Goal: Task Accomplishment & Management: Use online tool/utility

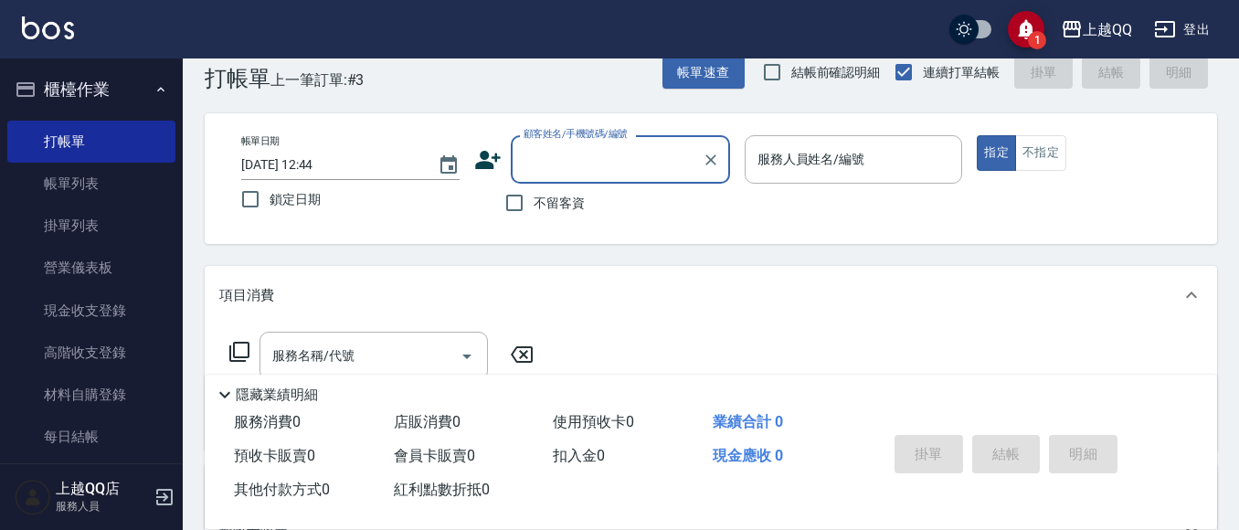
scroll to position [91, 0]
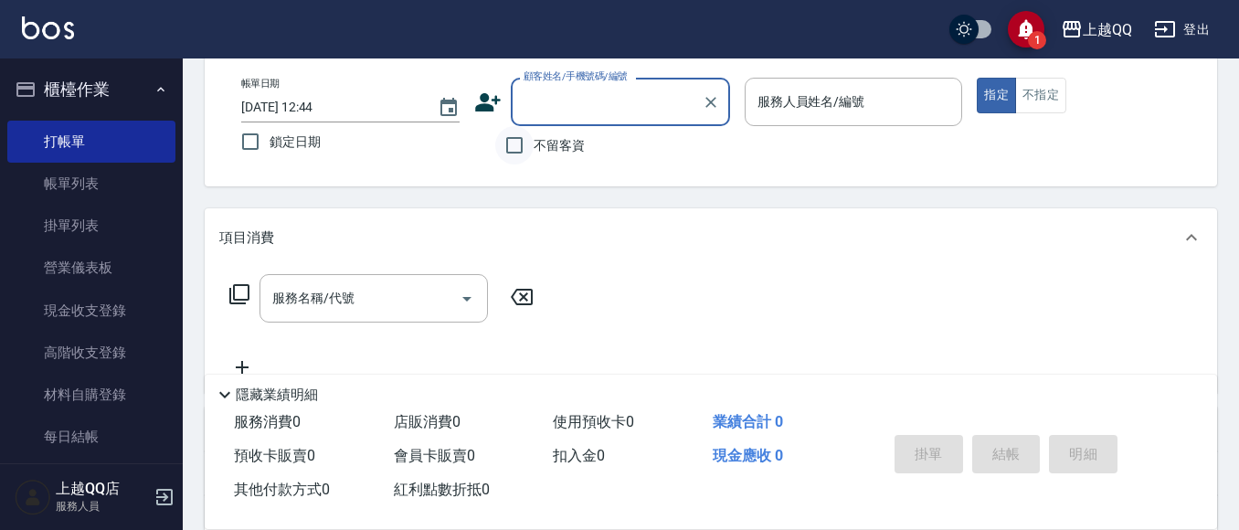
drag, startPoint x: 475, startPoint y: 179, endPoint x: 532, endPoint y: 143, distance: 66.9
click at [494, 167] on div "帳單日期 [DATE] 12:44 鎖定日期 顧客姓名/手機號碼/編號 顧客姓名/手機號碼/編號 不留客資 服務人員姓名/編號 服務人員姓名/編號 指定 不指定" at bounding box center [711, 121] width 1012 height 131
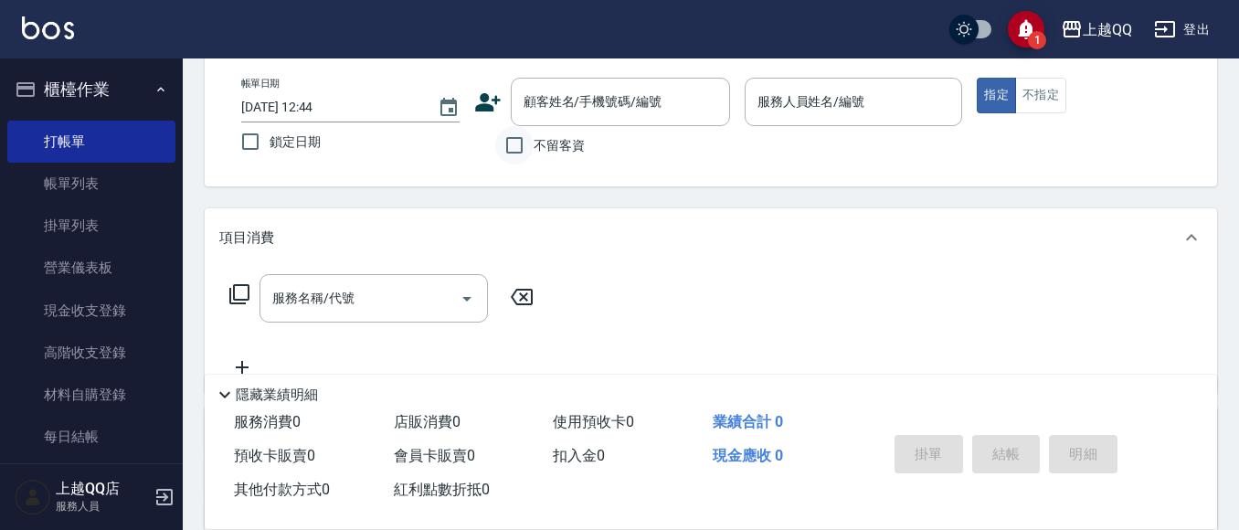
click at [532, 143] on input "不留客資" at bounding box center [514, 145] width 38 height 38
checkbox input "true"
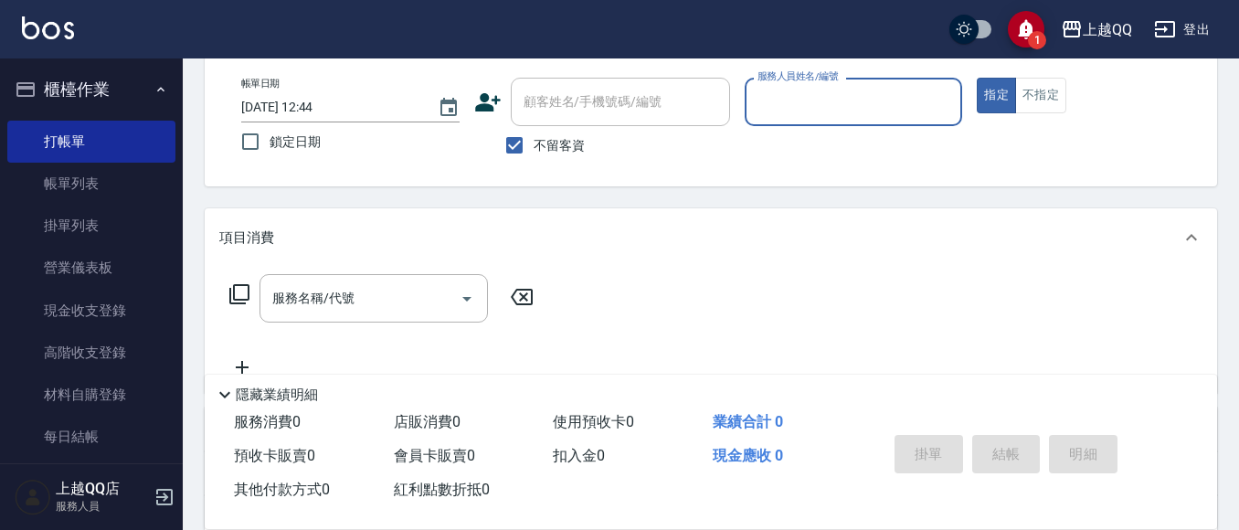
click at [759, 118] on input "服務人員姓名/編號" at bounding box center [854, 102] width 202 height 32
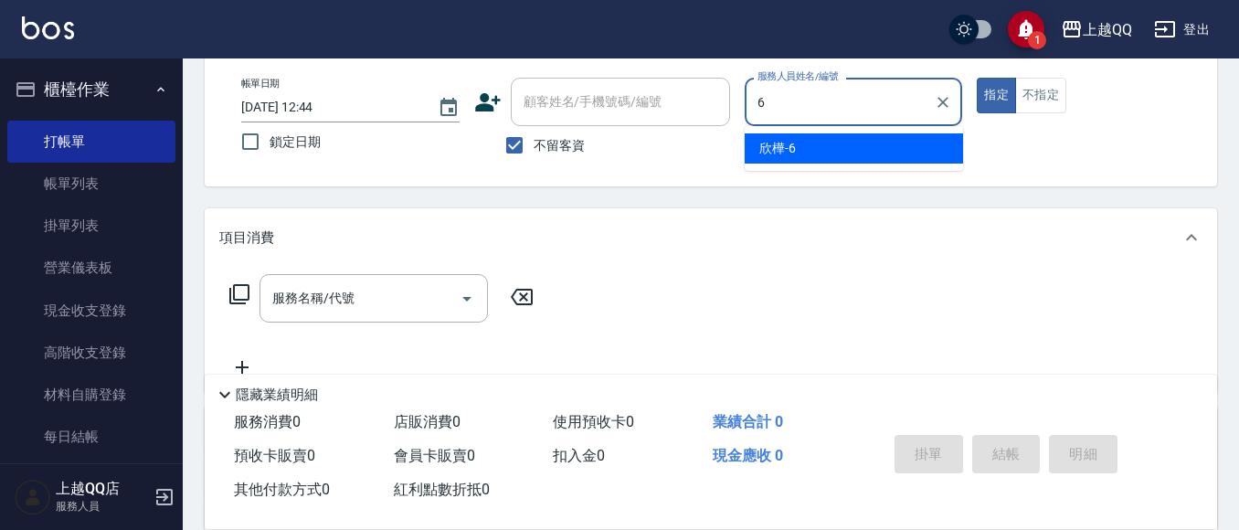
type input "欣樺-6"
type button "true"
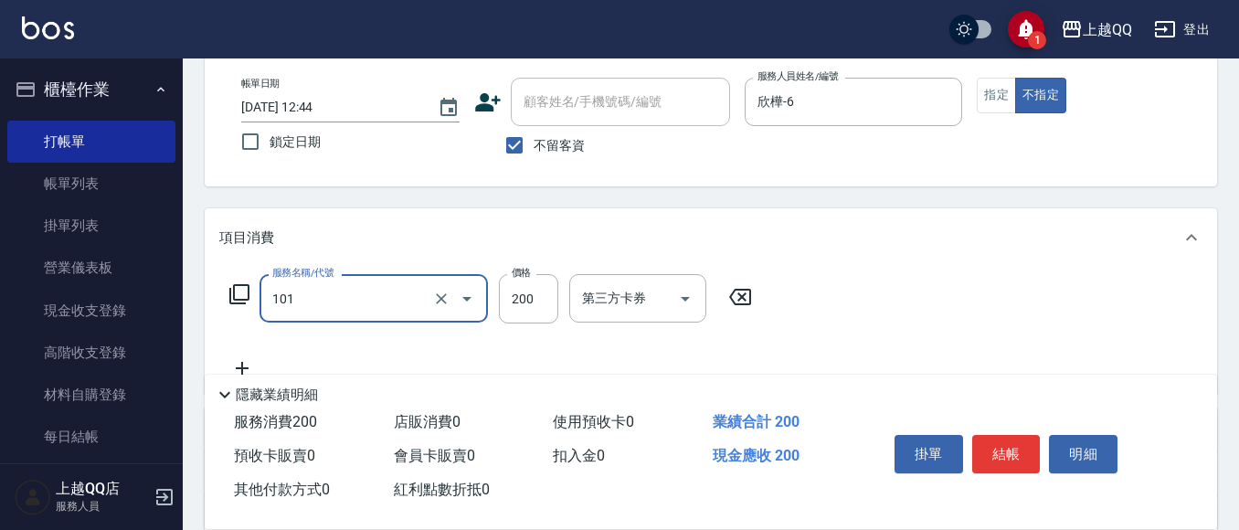
type input "洗髮(101)"
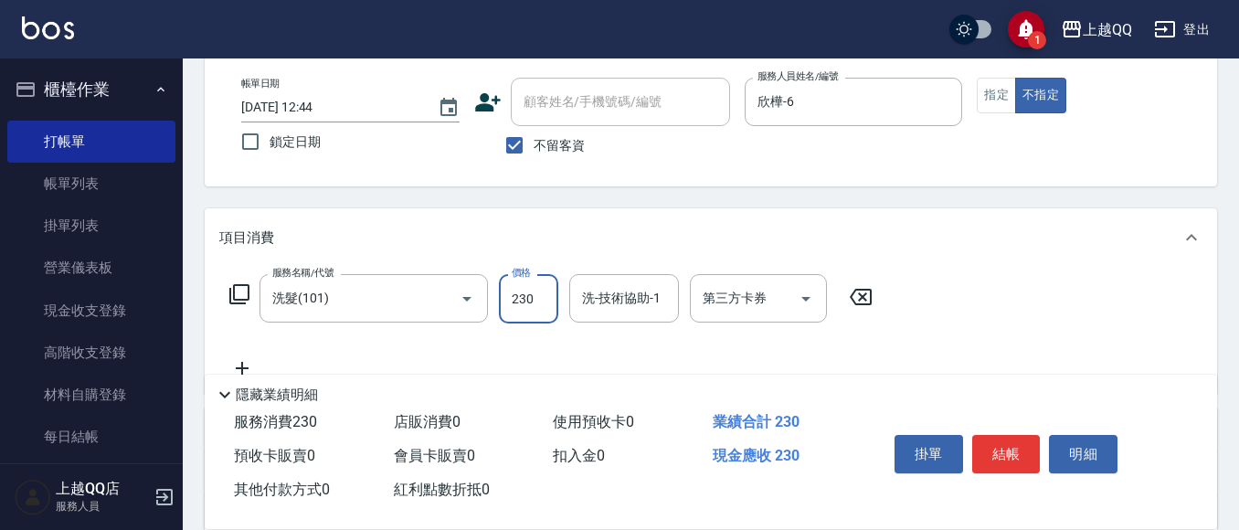
type input "230"
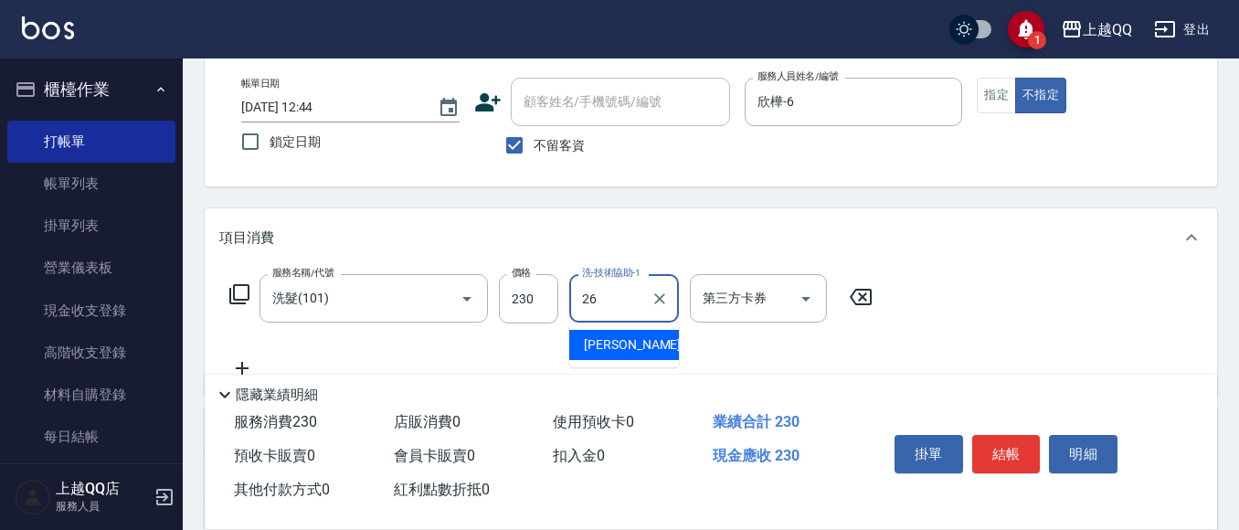
type input "[PERSON_NAME]-26"
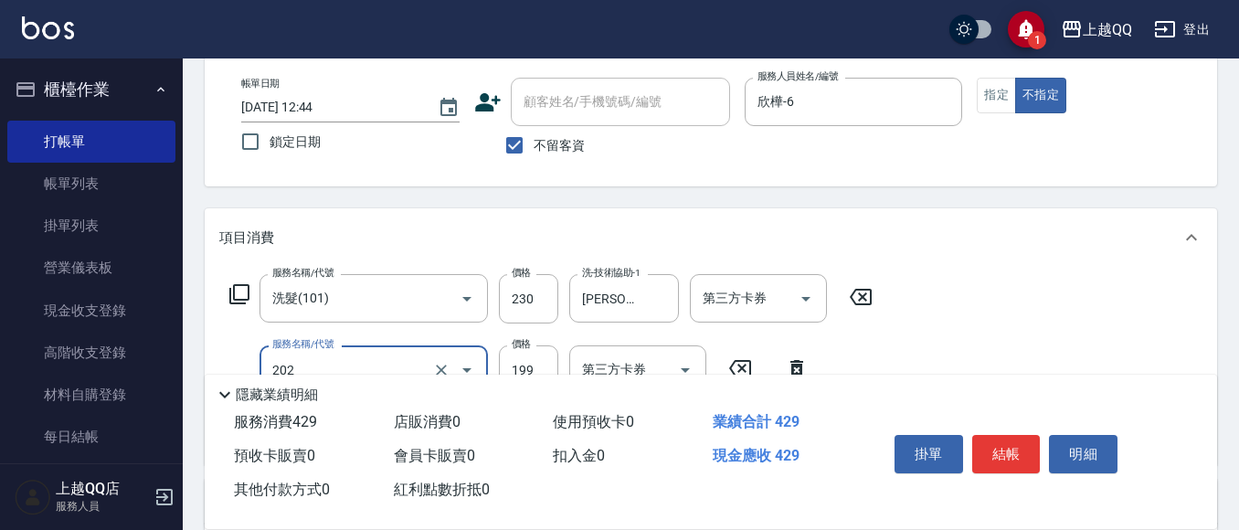
type input "不指定單剪(202)"
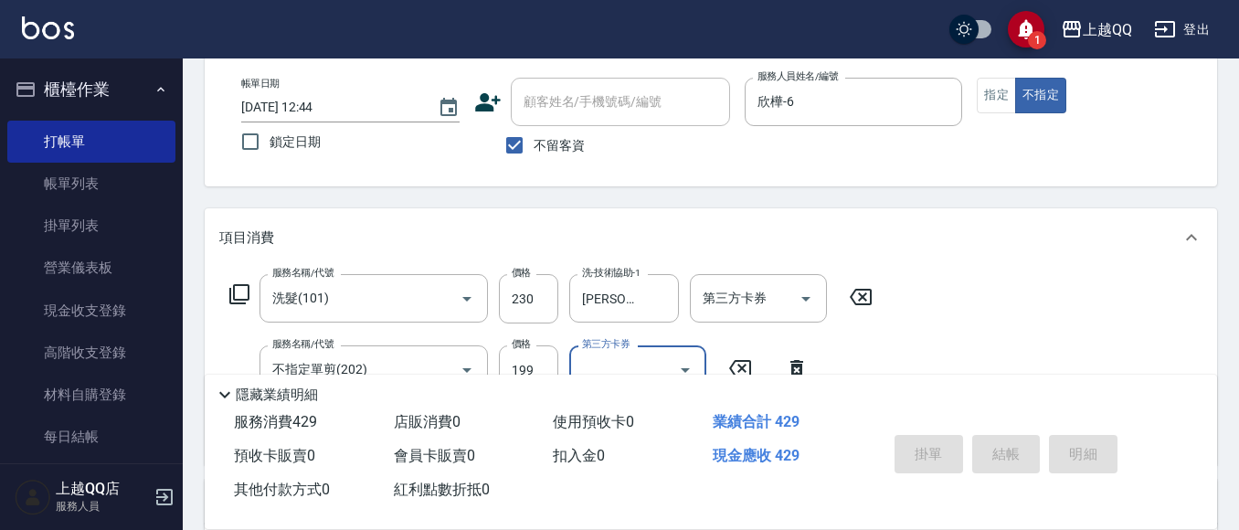
type input "[DATE] 14:38"
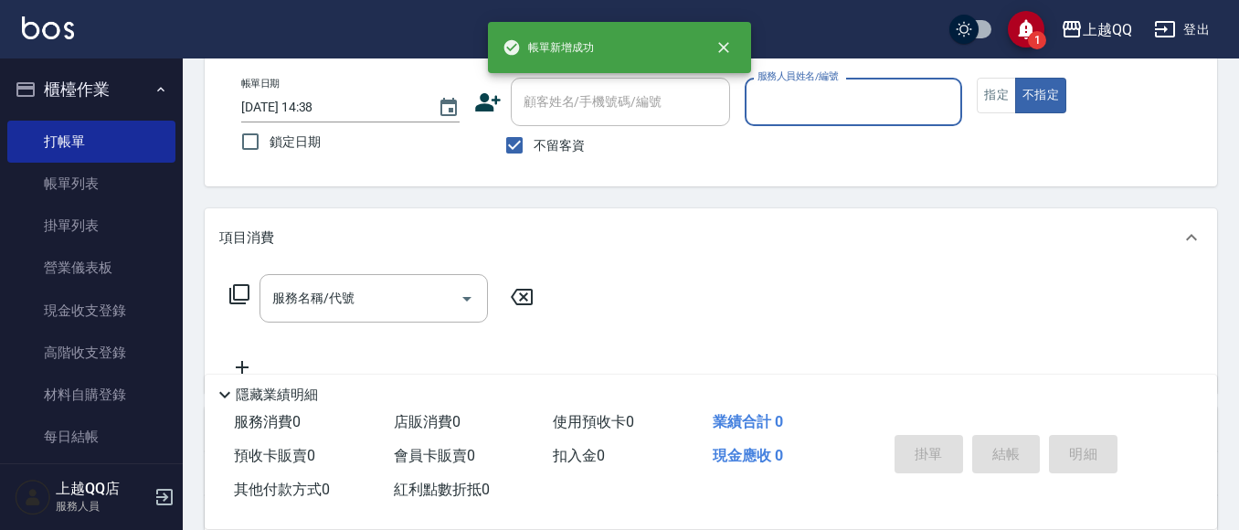
click at [565, 149] on span "不留客資" at bounding box center [558, 145] width 51 height 19
click at [533, 149] on input "不留客資" at bounding box center [514, 145] width 38 height 38
checkbox input "false"
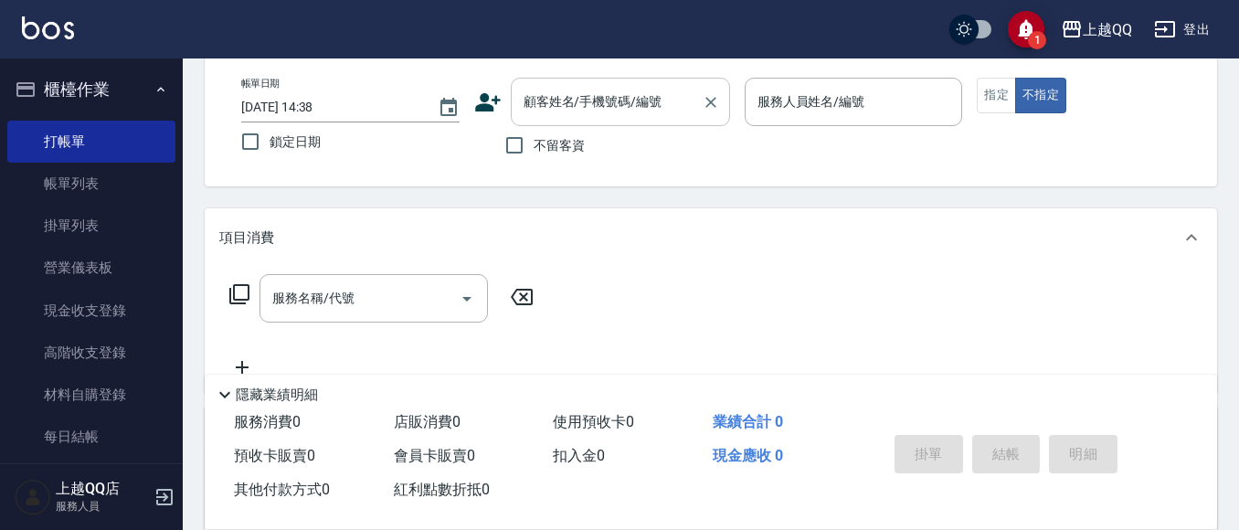
drag, startPoint x: 562, startPoint y: 123, endPoint x: 569, endPoint y: 113, distance: 12.4
click at [562, 121] on div "顧客姓名/手機號碼/編號" at bounding box center [620, 102] width 219 height 48
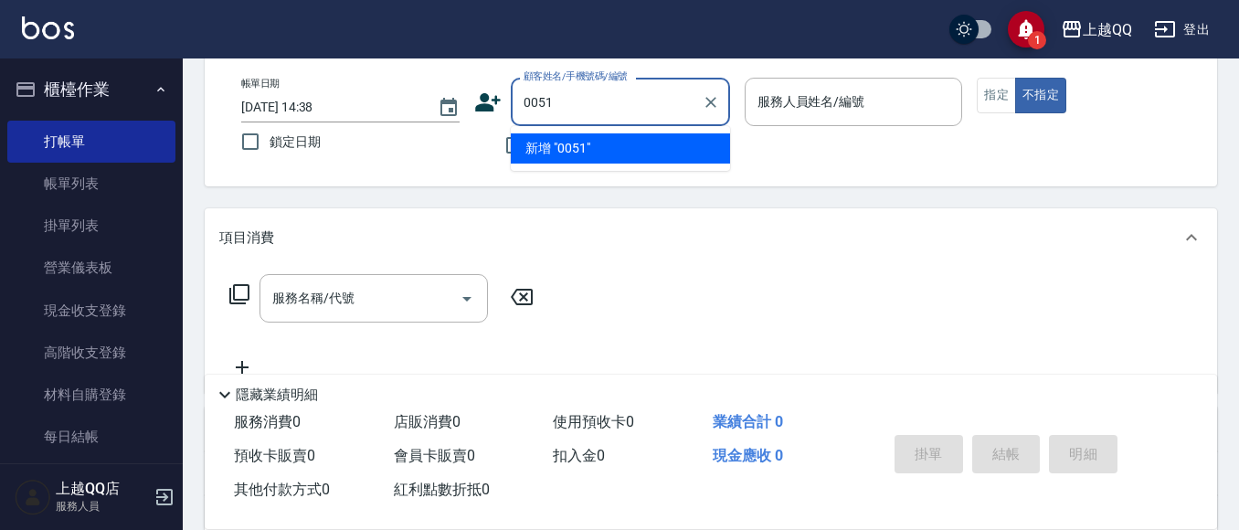
type input "0051"
click at [1015, 78] on button "不指定" at bounding box center [1040, 96] width 51 height 36
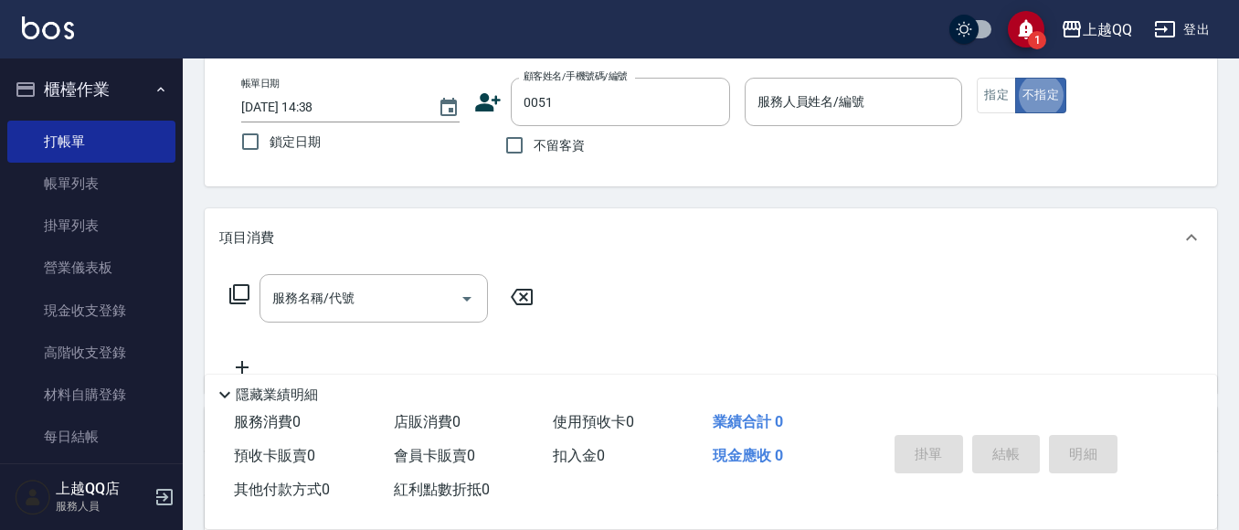
type button "false"
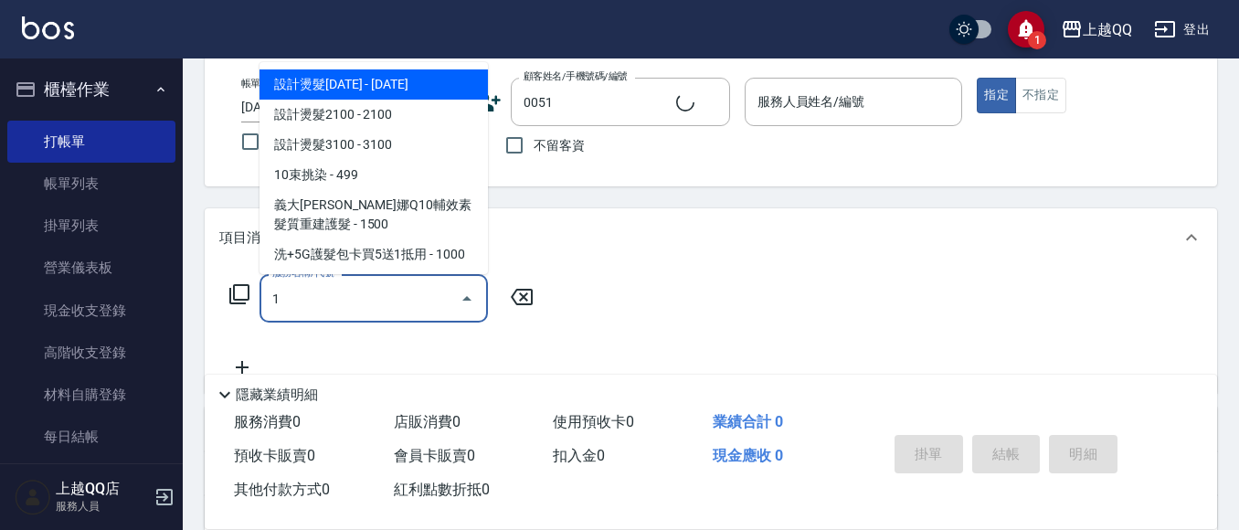
type input "10"
type input "小夢/0935927909/0051"
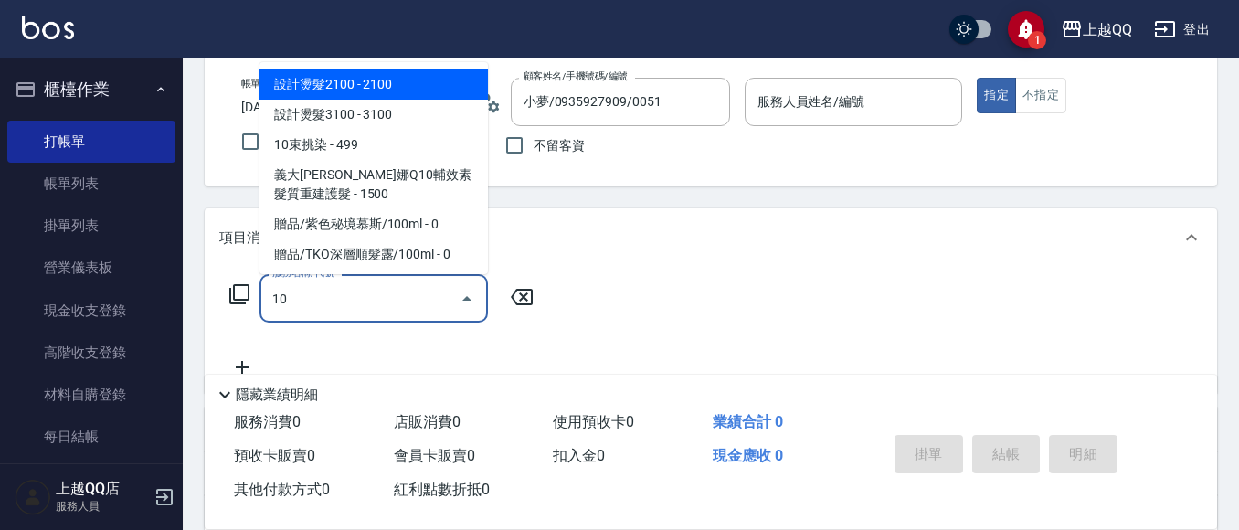
type input "101"
type input "欣樺-6"
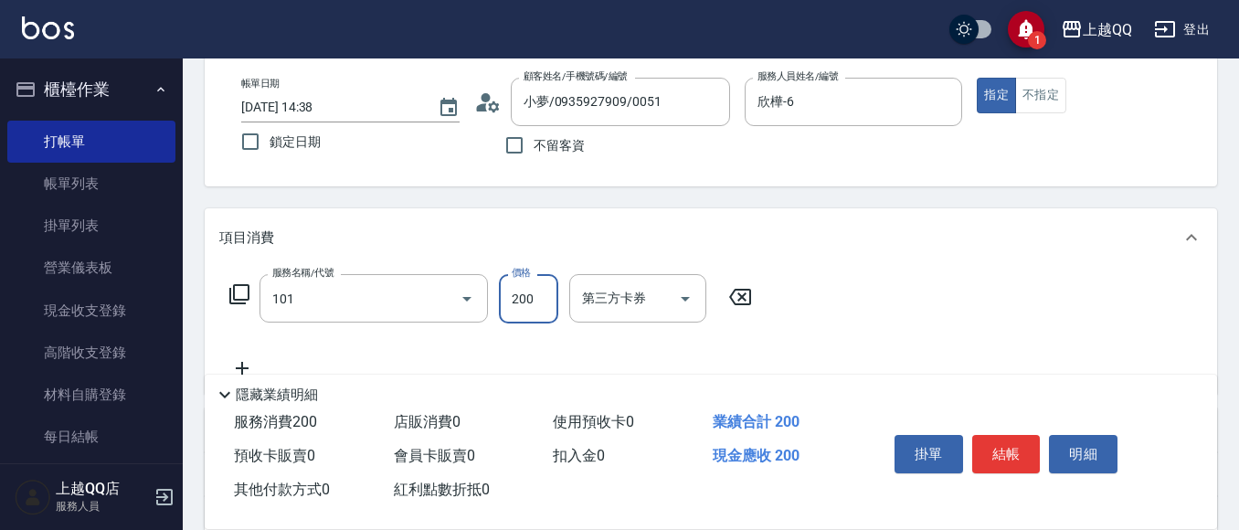
type input "洗髮(101)"
type input "230"
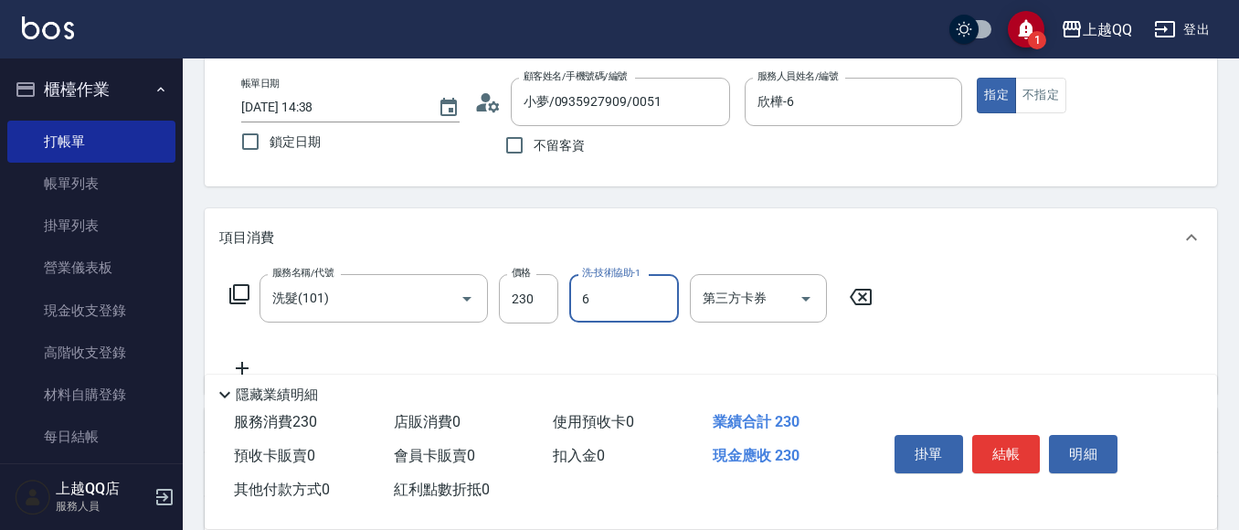
type input "欣樺-6"
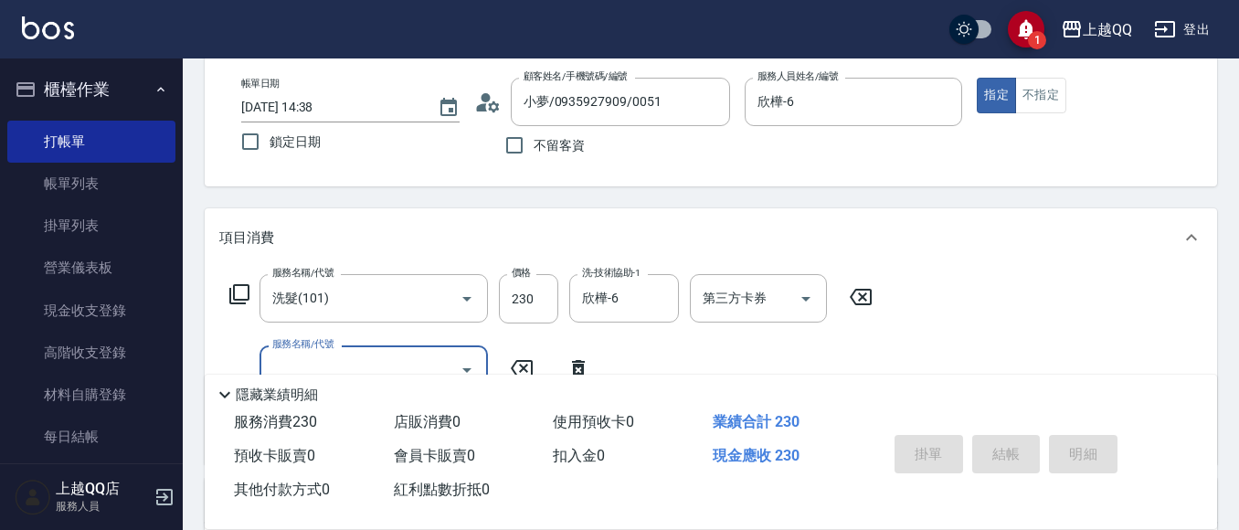
type input "[DATE] 14:39"
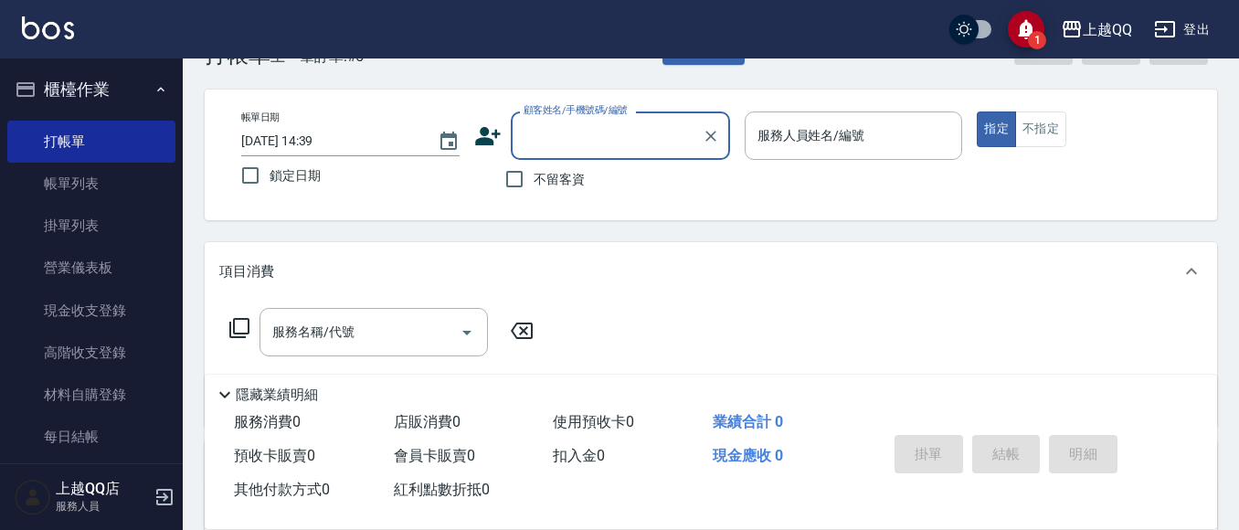
scroll to position [0, 0]
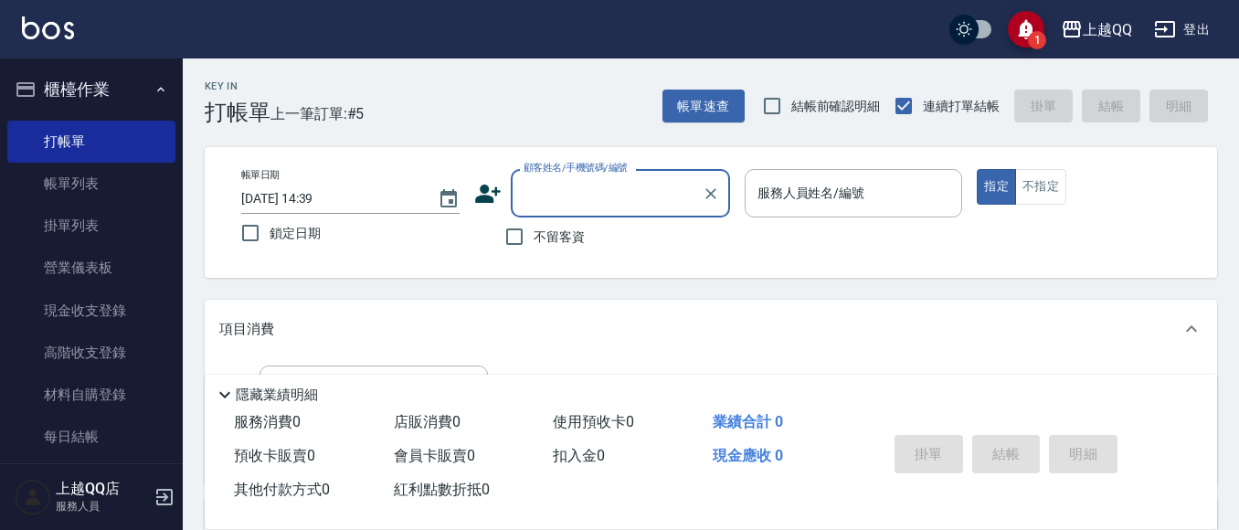
click at [74, 184] on link "帳單列表" at bounding box center [91, 184] width 168 height 42
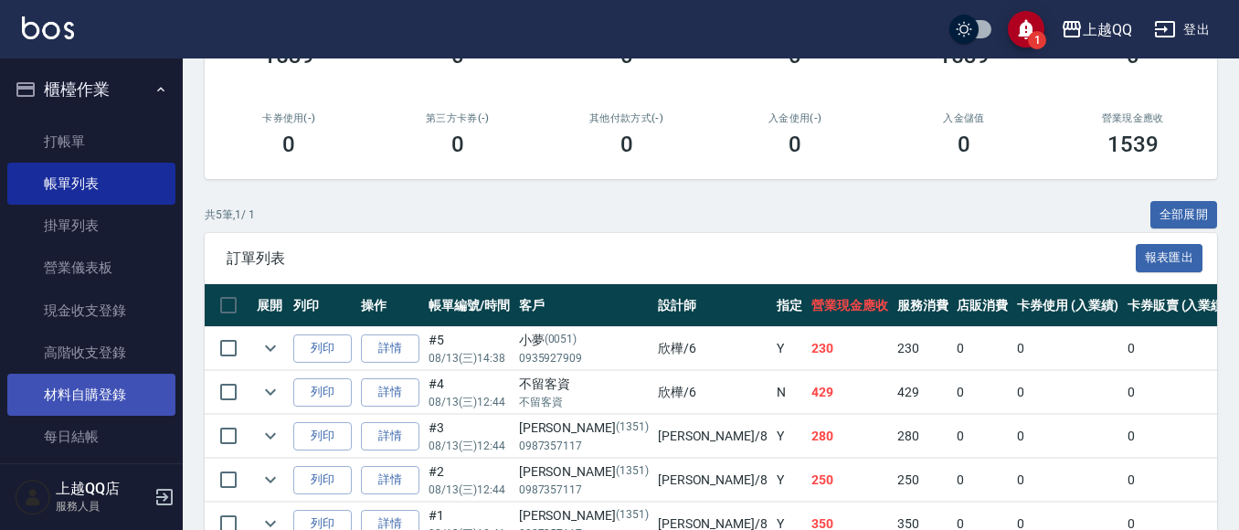
scroll to position [183, 0]
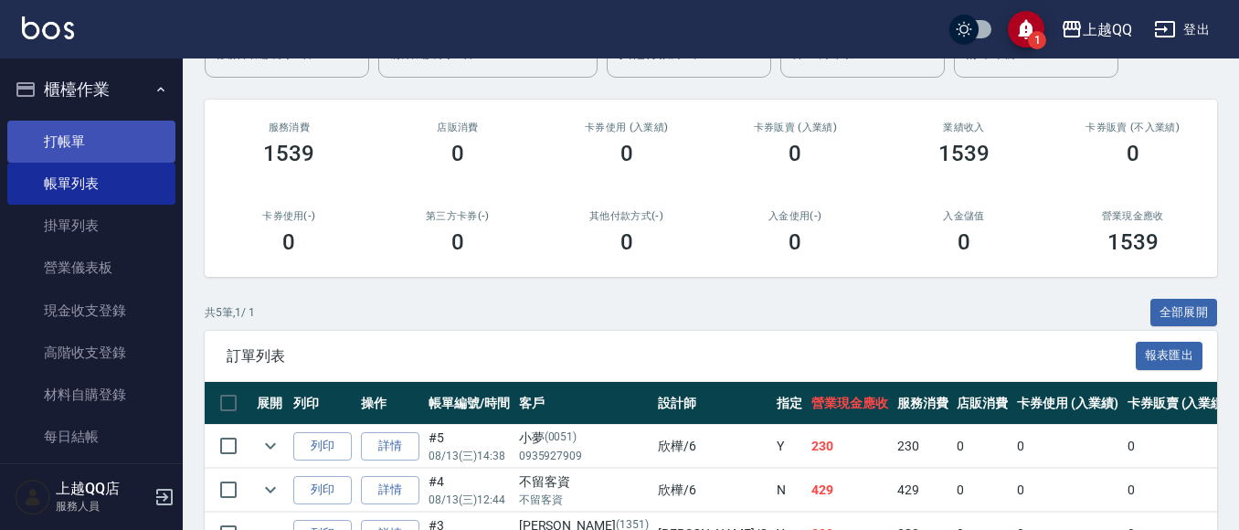
click at [95, 157] on link "打帳單" at bounding box center [91, 142] width 168 height 42
